Goal: Task Accomplishment & Management: Manage account settings

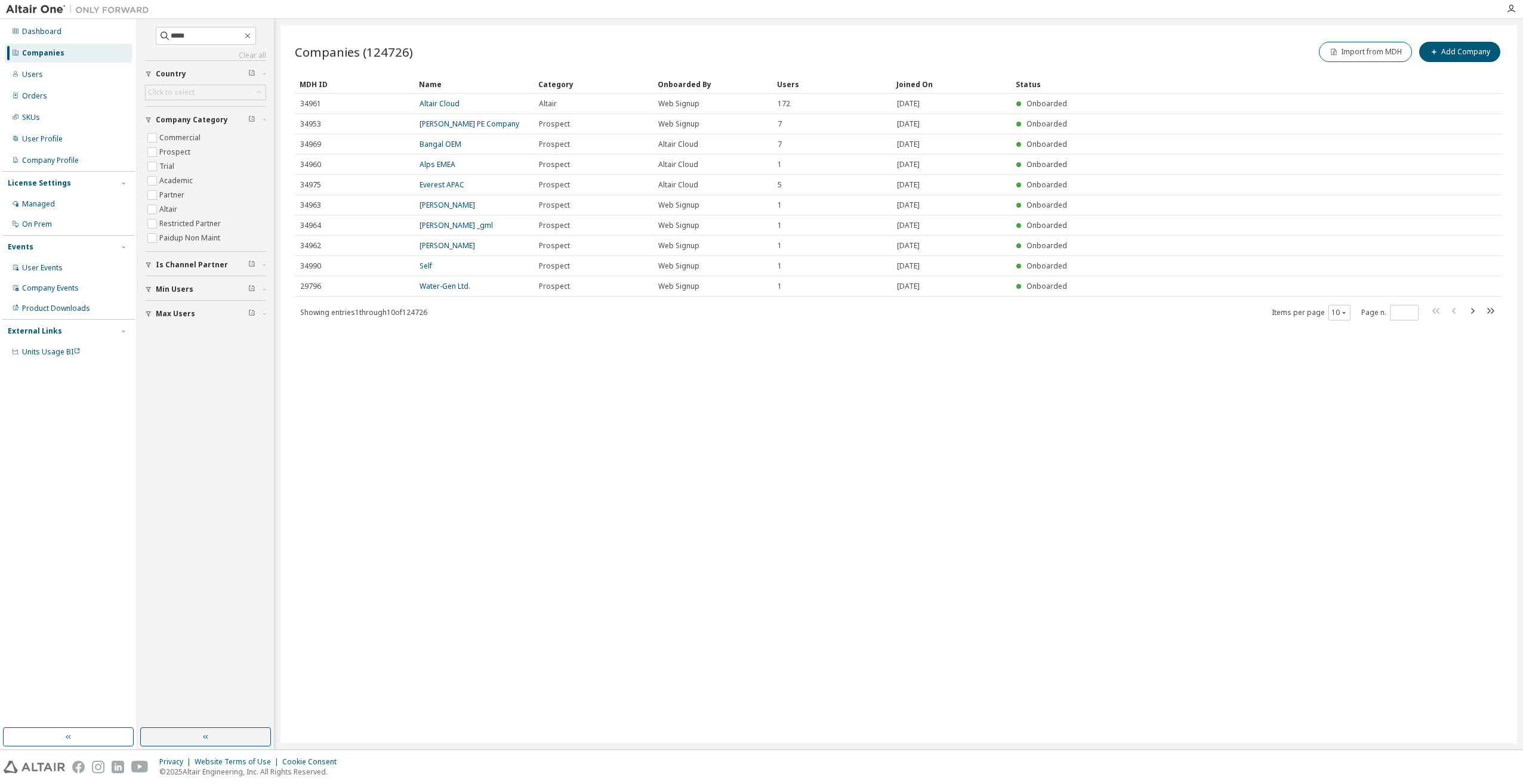
type input "*****"
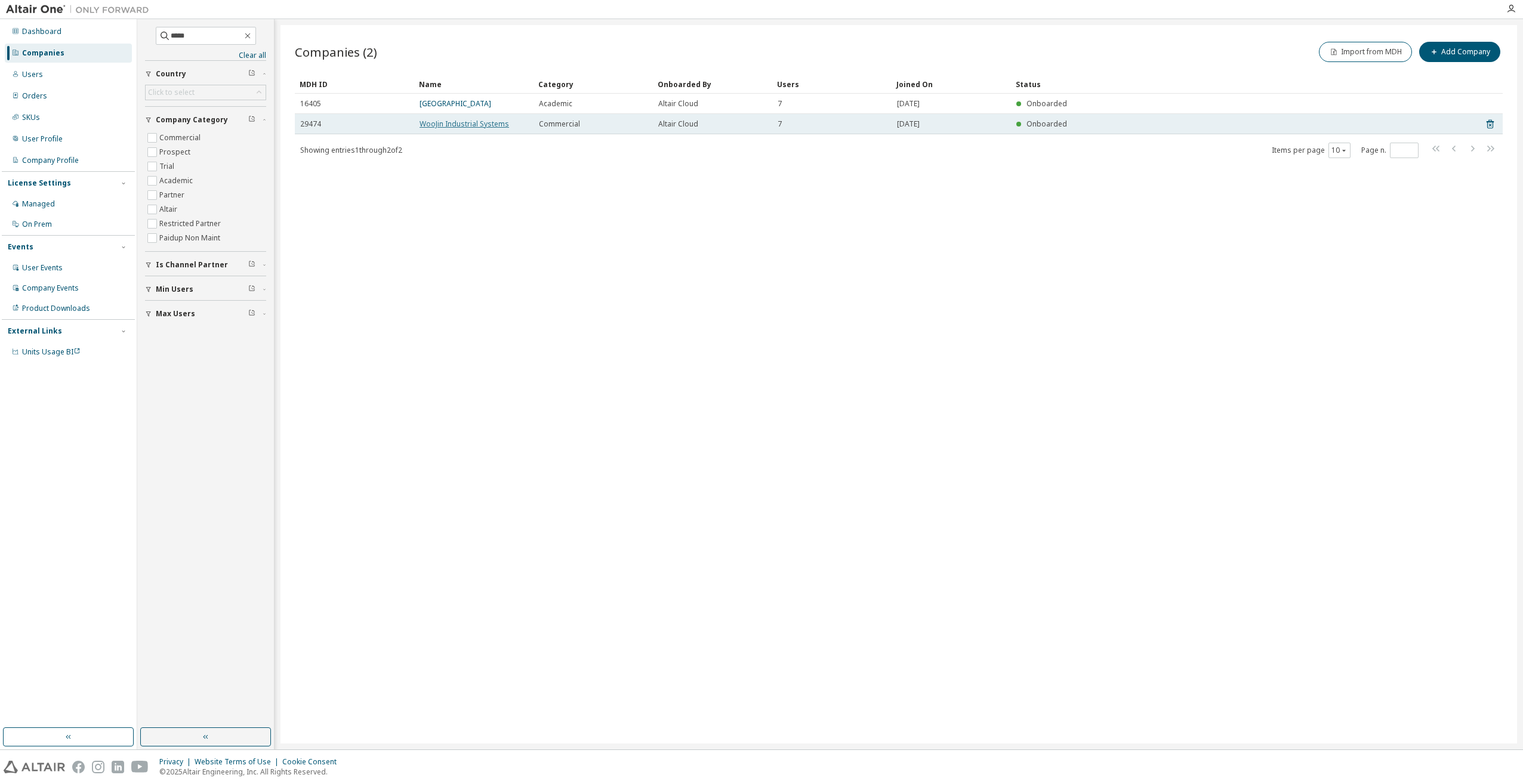
click at [451, 123] on link "WooJin Industrial Systems" at bounding box center [464, 123] width 90 height 10
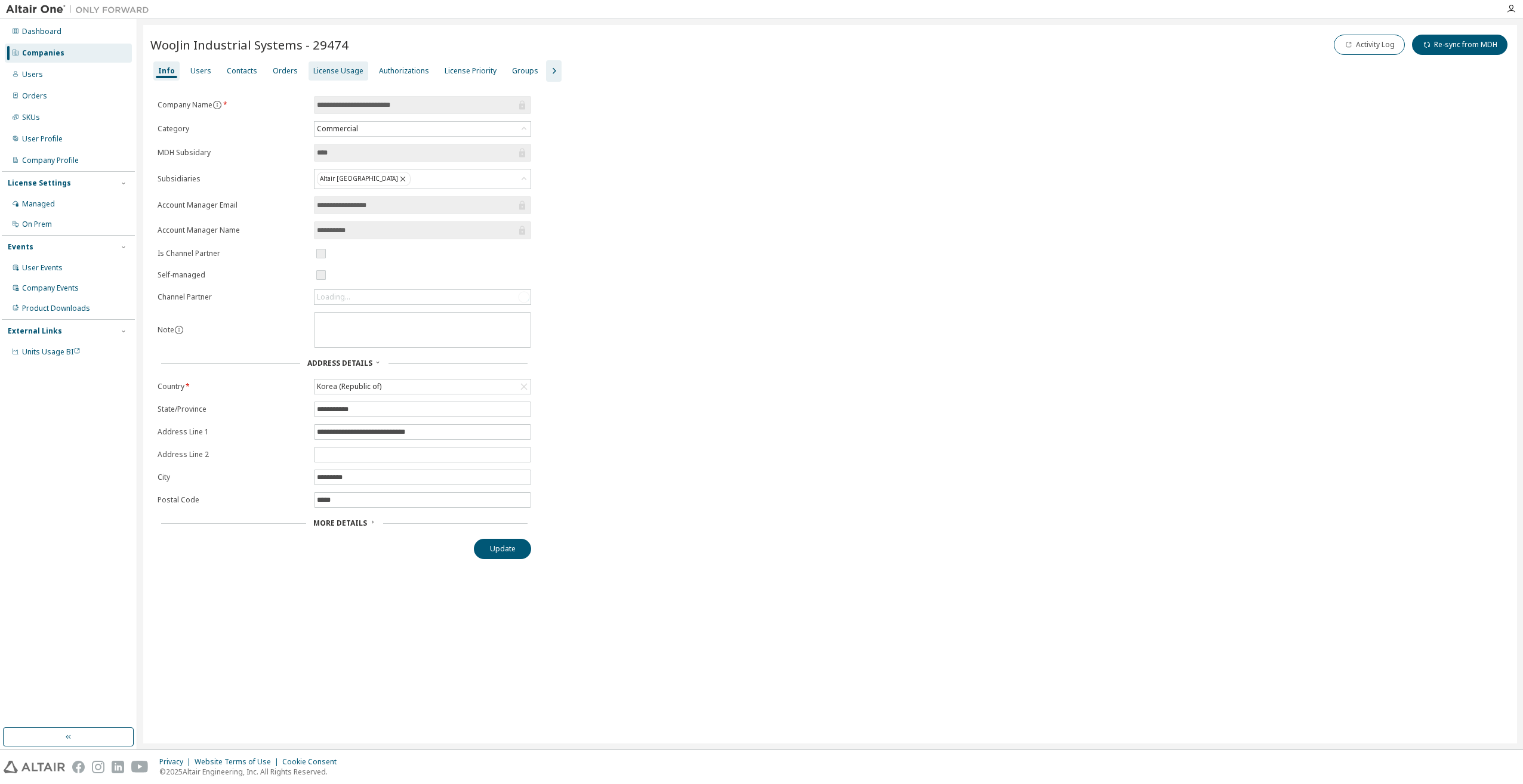
click at [324, 71] on div "License Usage" at bounding box center [338, 70] width 50 height 9
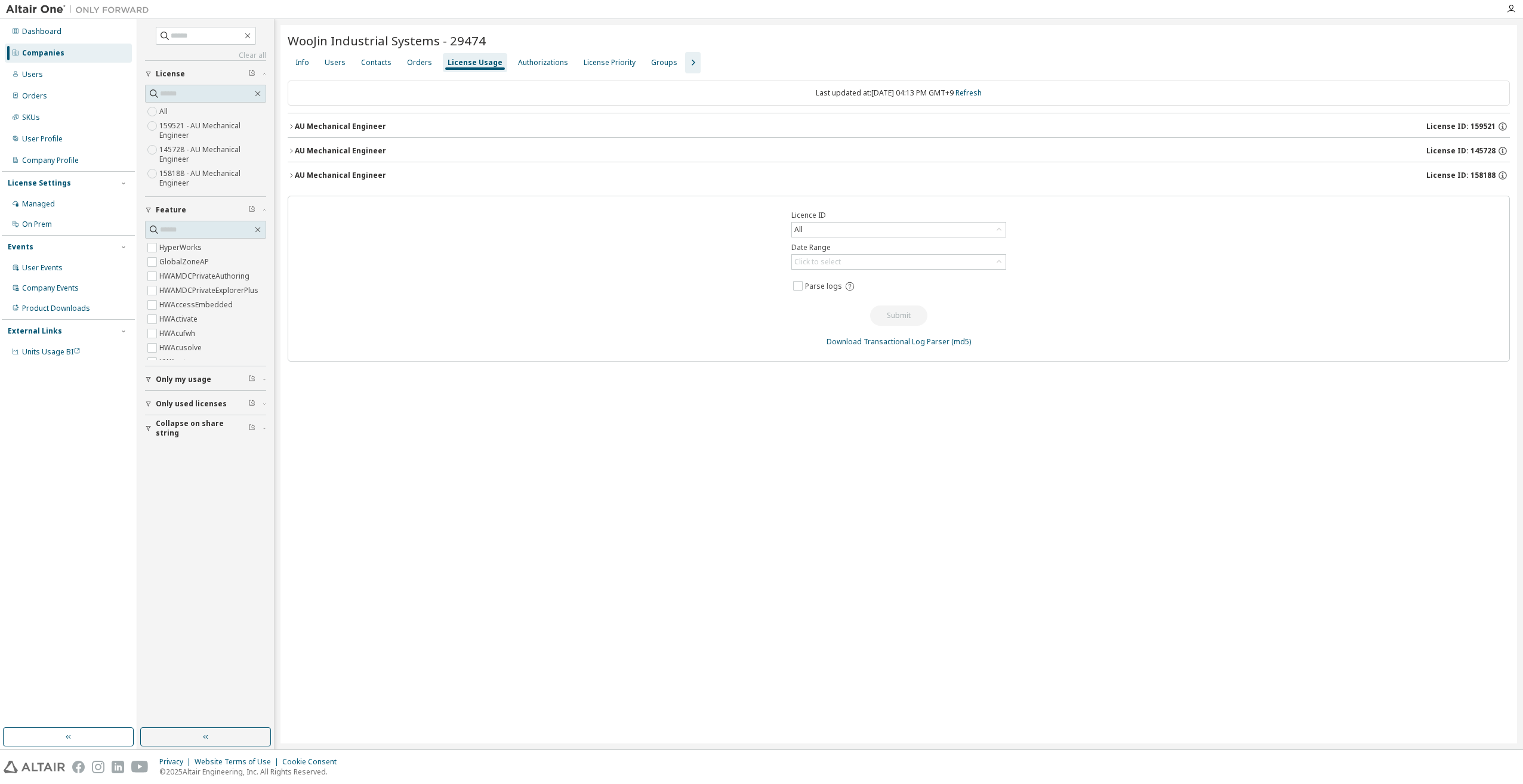
click at [357, 127] on div "AU Mechanical Engineer" at bounding box center [340, 126] width 91 height 9
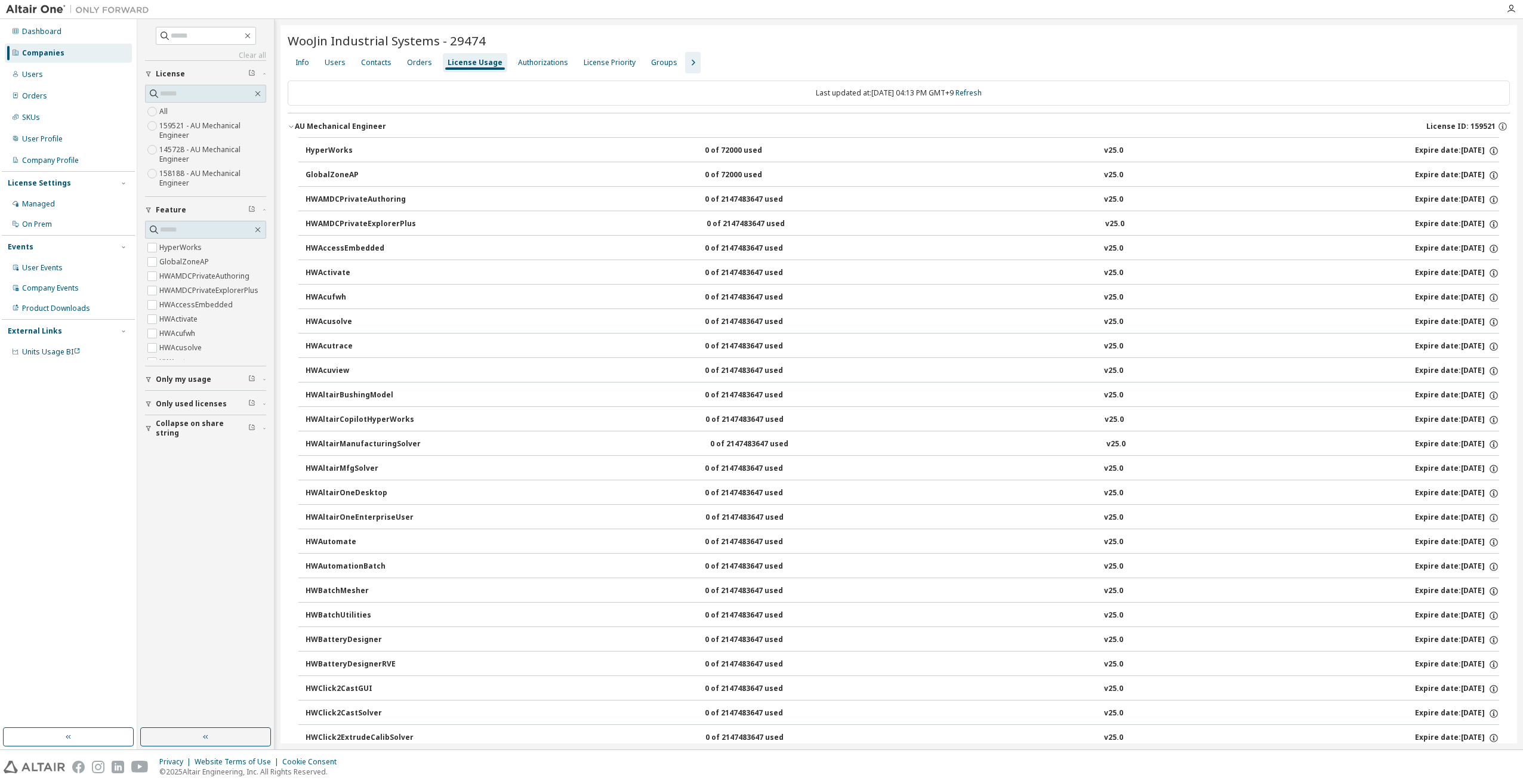
click at [685, 64] on icon "button" at bounding box center [692, 62] width 15 height 15
click at [651, 64] on div "Groups" at bounding box center [664, 63] width 26 height 9
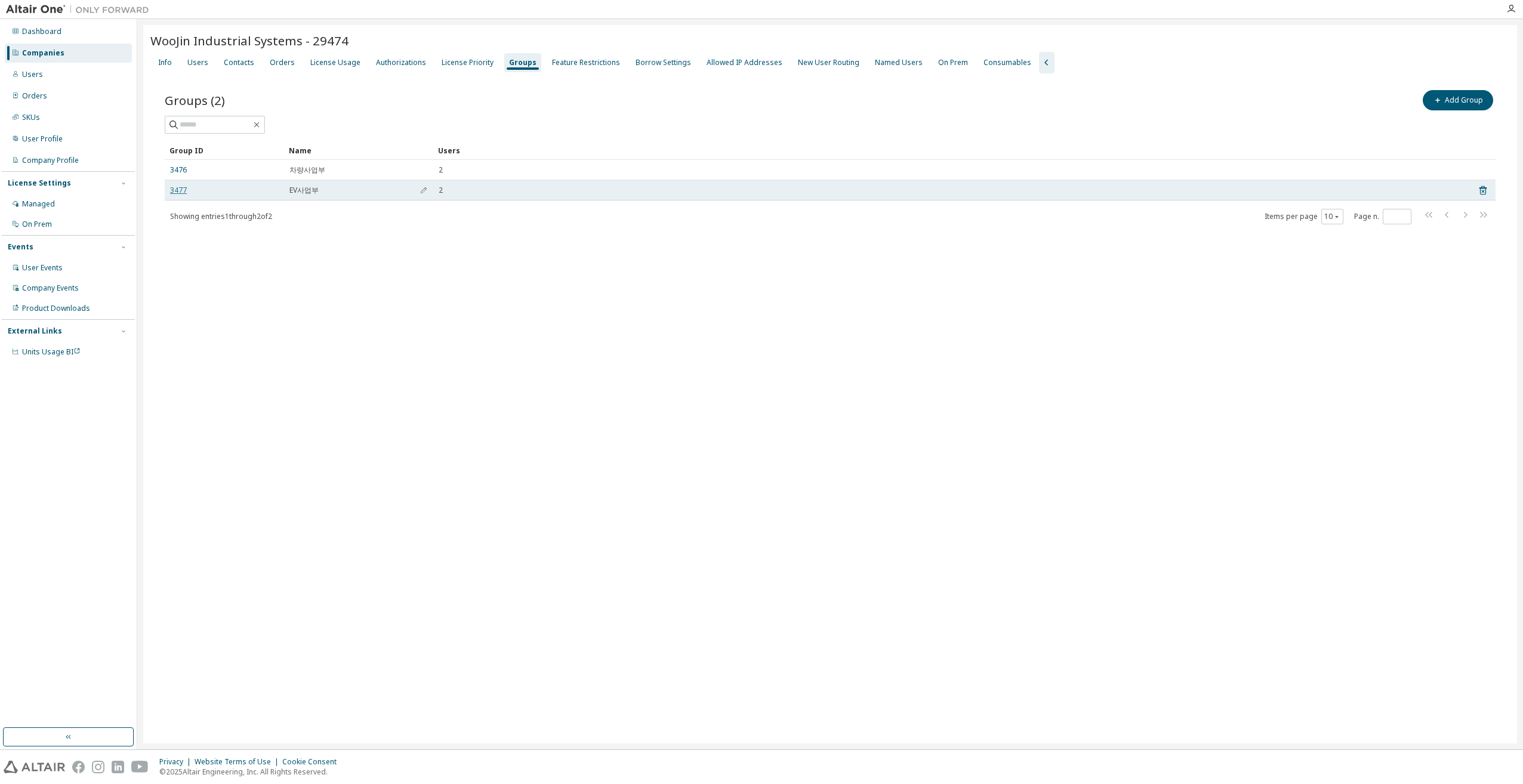
click at [180, 192] on link "3477" at bounding box center [178, 190] width 17 height 9
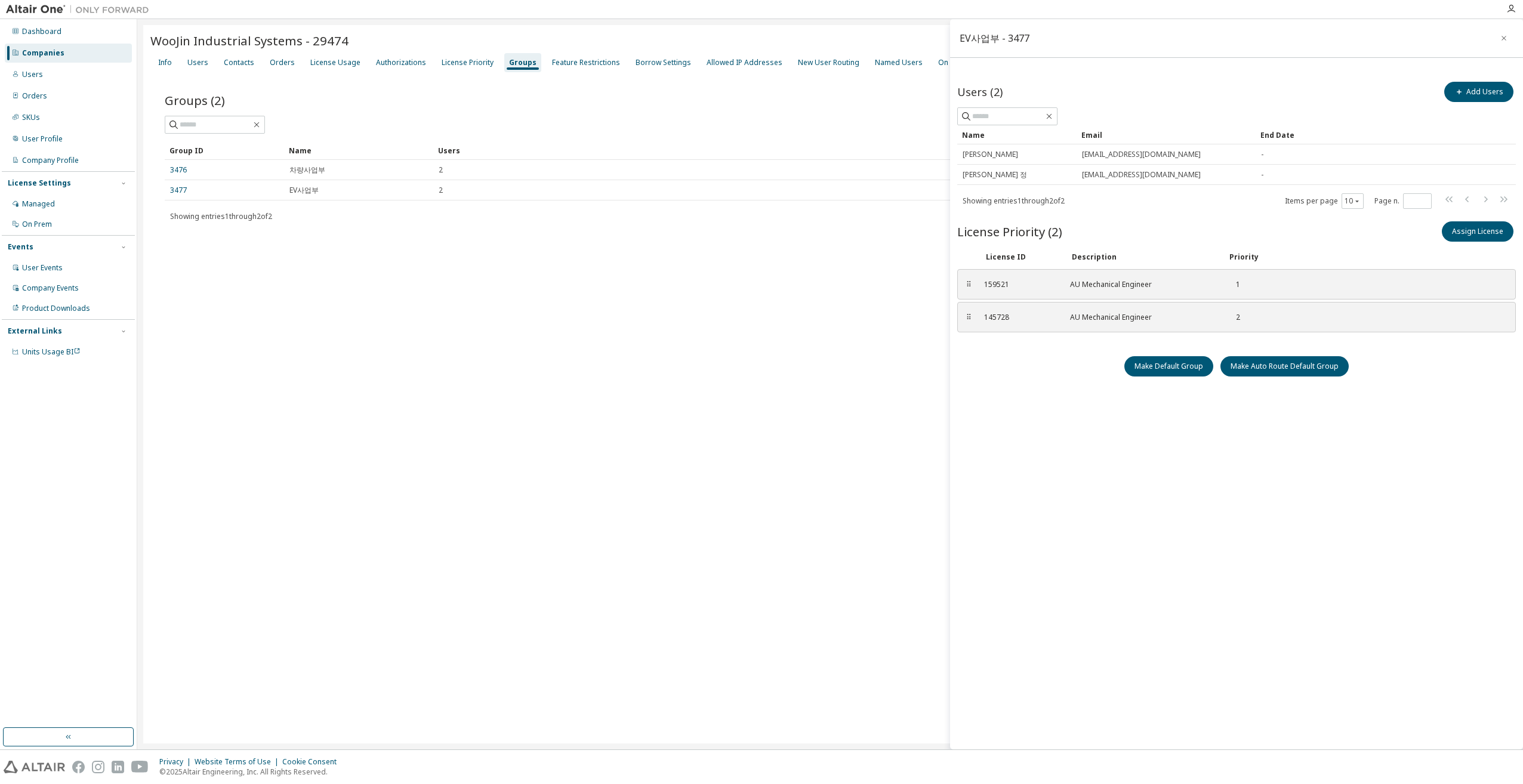
click at [775, 404] on div "WooJin Industrial Systems - 29474 Clear Load Save Save As Field Operator Value …" at bounding box center [830, 384] width 1374 height 718
click at [1502, 38] on icon "button" at bounding box center [1503, 38] width 8 height 9
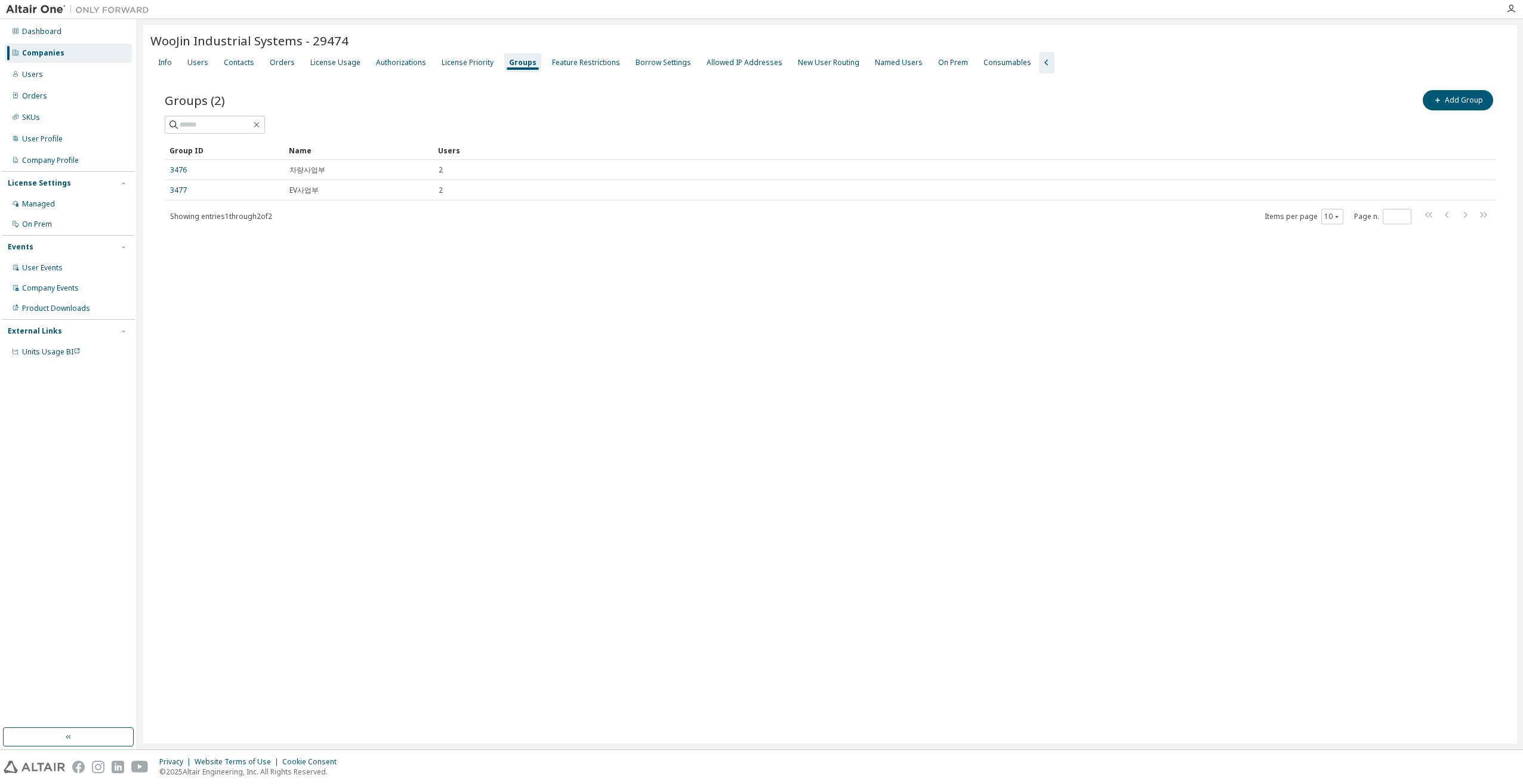
click at [515, 330] on div "WooJin Industrial Systems - 29474 Clear Load Save Save As Field Operator Value …" at bounding box center [830, 384] width 1374 height 718
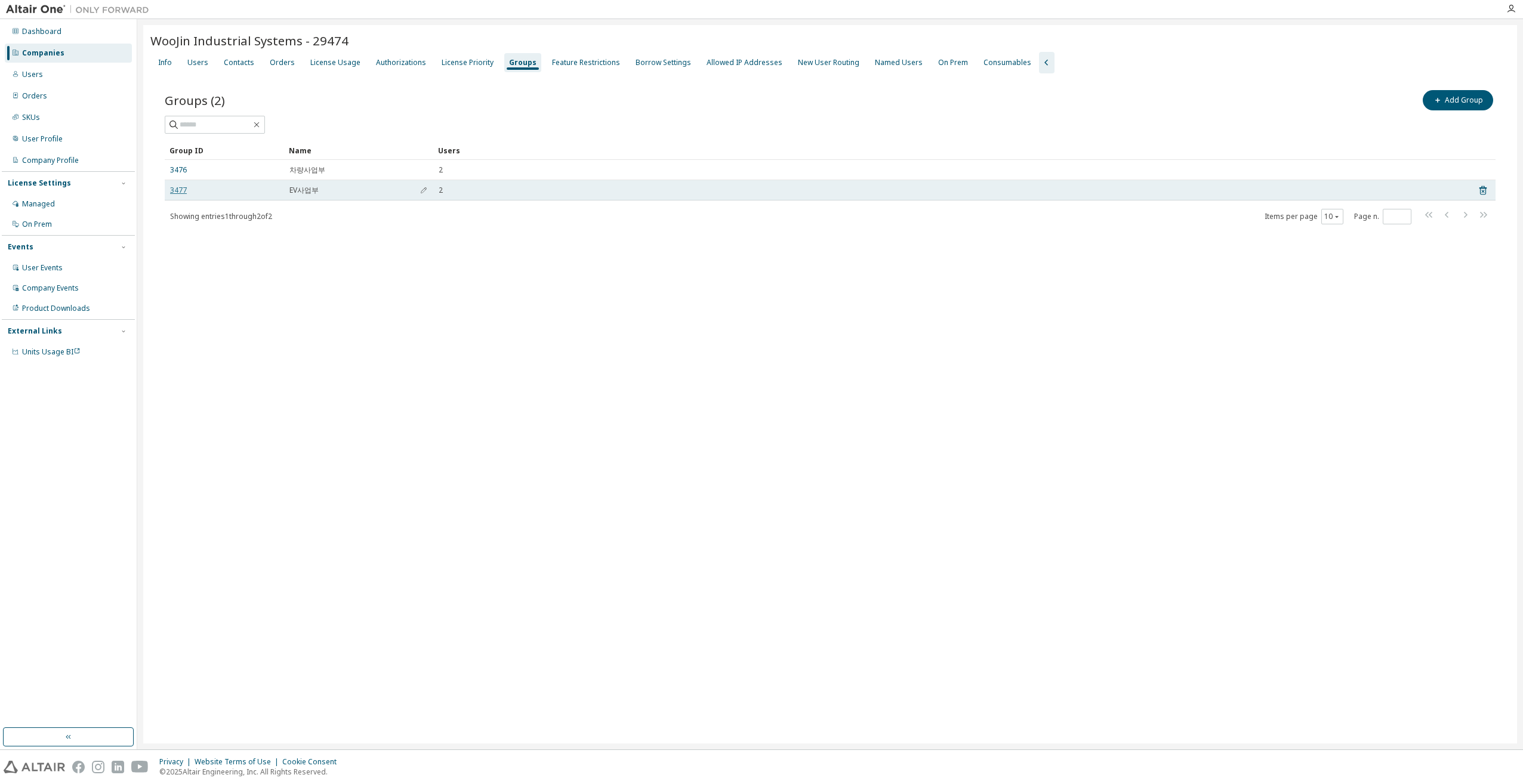
click at [178, 192] on link "3477" at bounding box center [178, 190] width 17 height 9
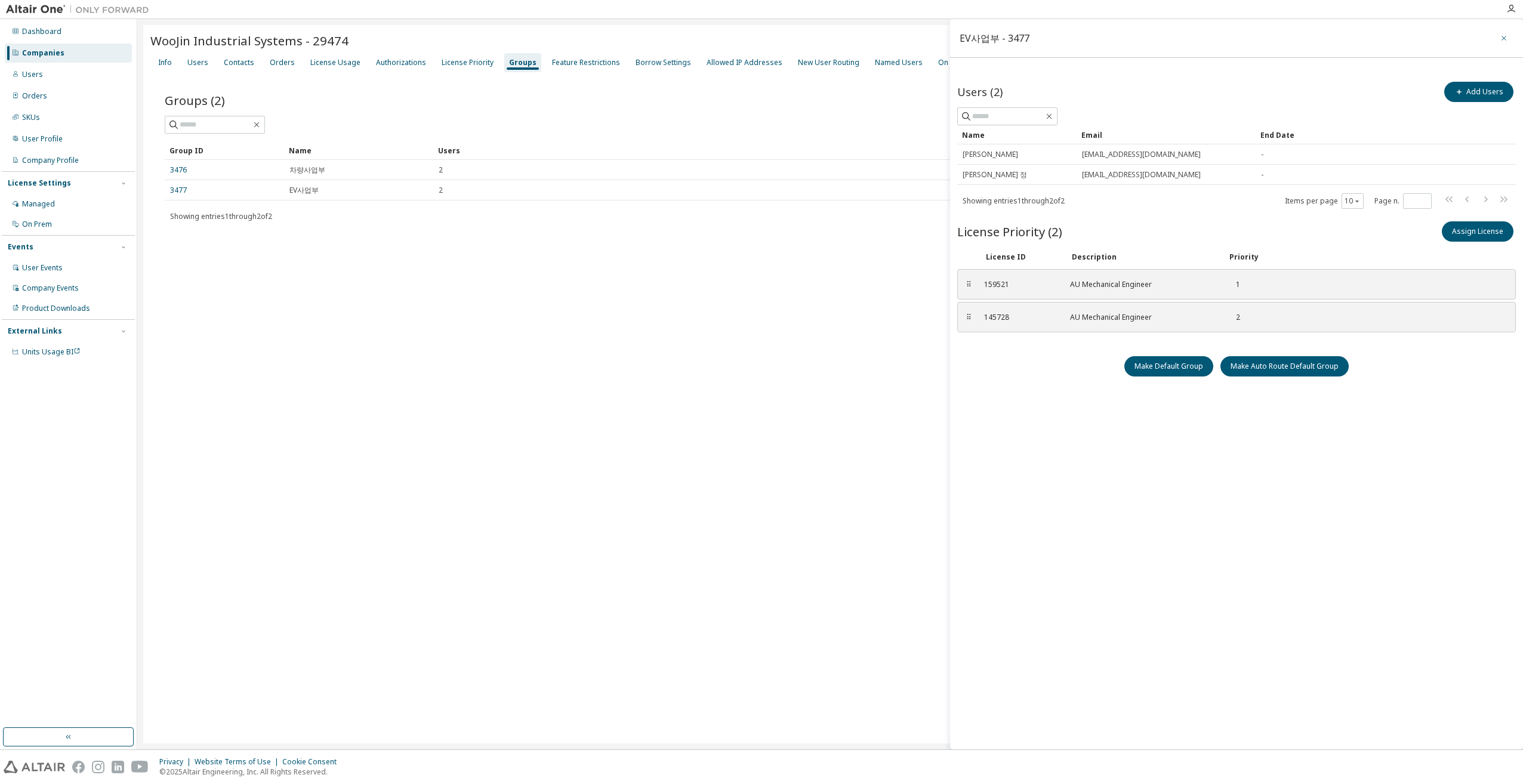
click at [1500, 36] on icon "button" at bounding box center [1503, 38] width 8 height 9
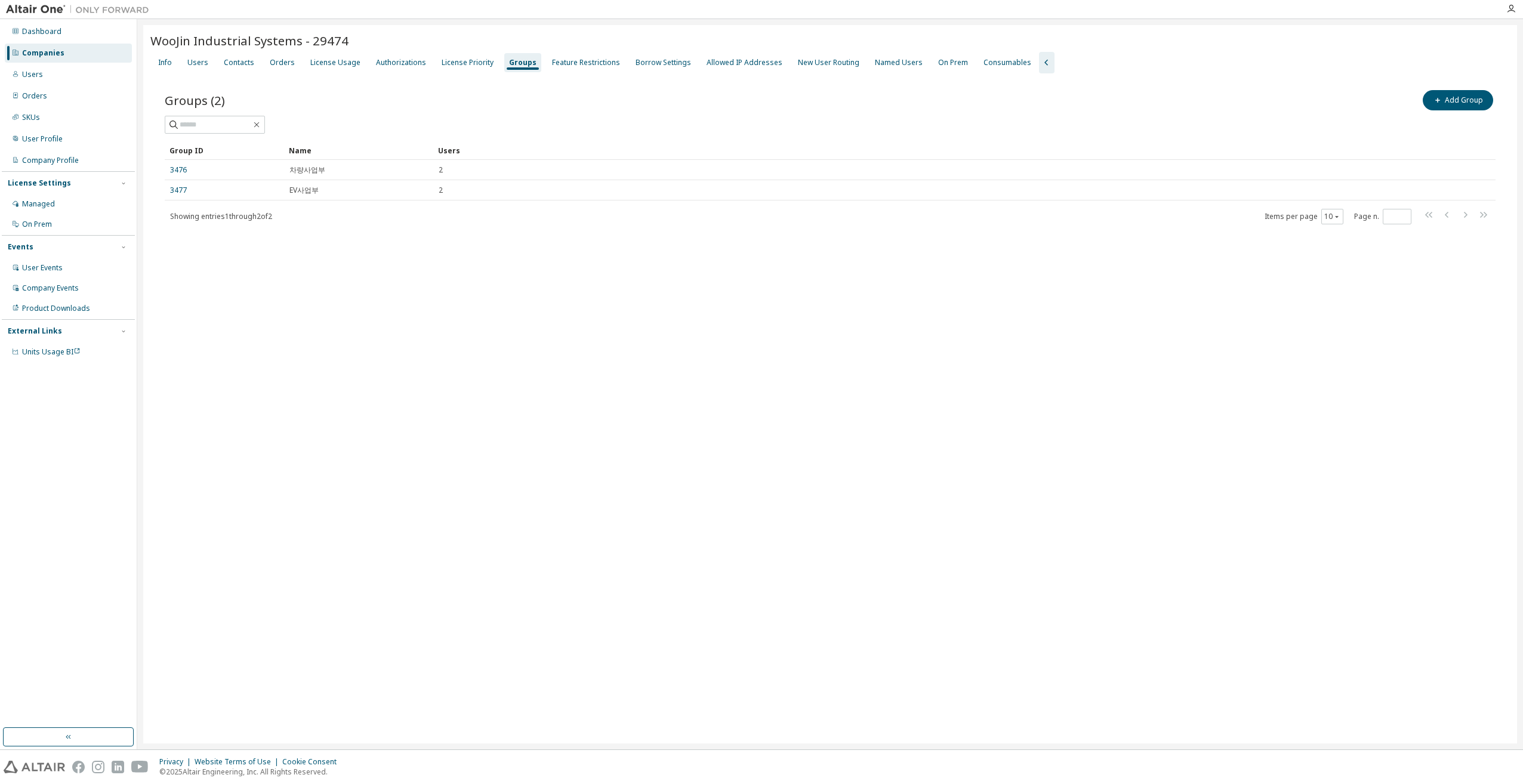
drag, startPoint x: 696, startPoint y: 324, endPoint x: 692, endPoint y: 331, distance: 8.1
click at [692, 331] on div "WooJin Industrial Systems - 29474 Clear Load Save Save As Field Operator Value …" at bounding box center [830, 384] width 1374 height 718
